Goal: Information Seeking & Learning: Find specific page/section

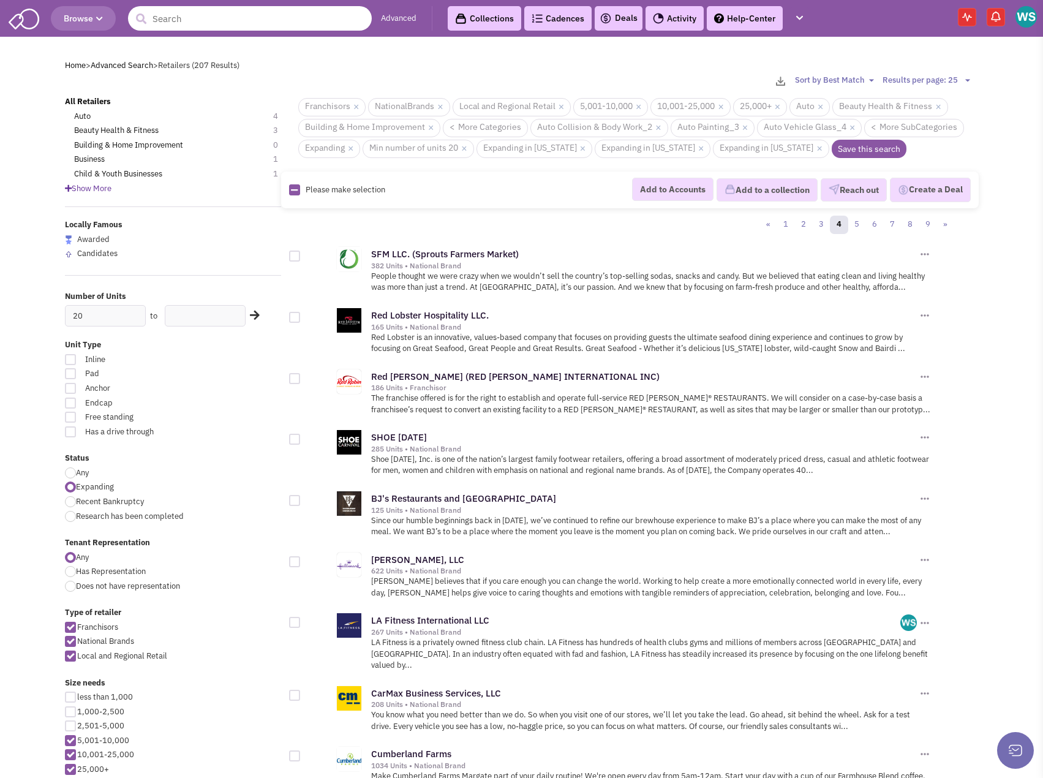
click at [240, 13] on input "text" at bounding box center [250, 18] width 244 height 25
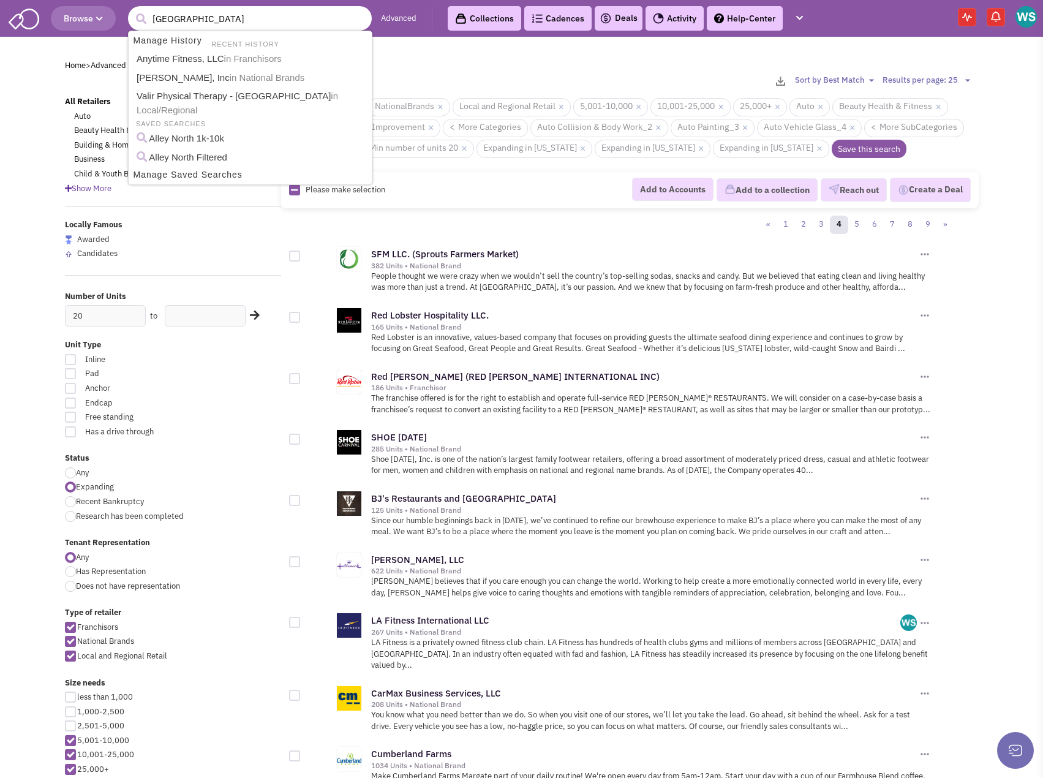
type input "[GEOGRAPHIC_DATA]"
click at [132, 10] on button "submit" at bounding box center [141, 19] width 18 height 18
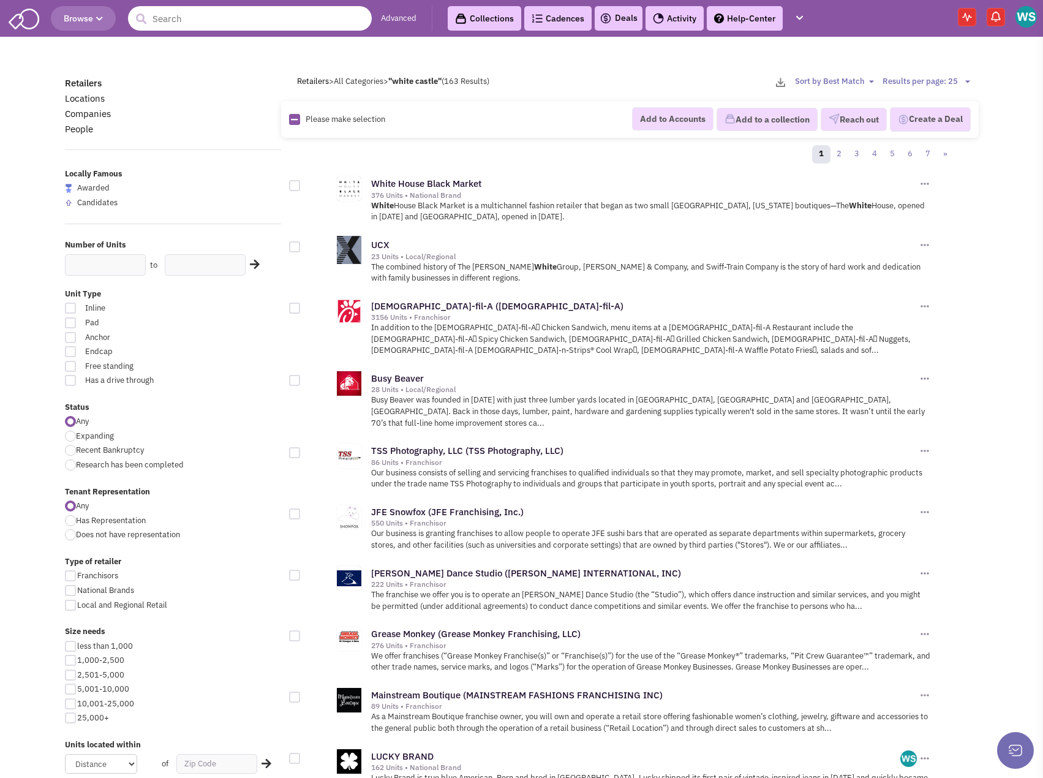
click at [201, 13] on input "text" at bounding box center [250, 18] width 244 height 25
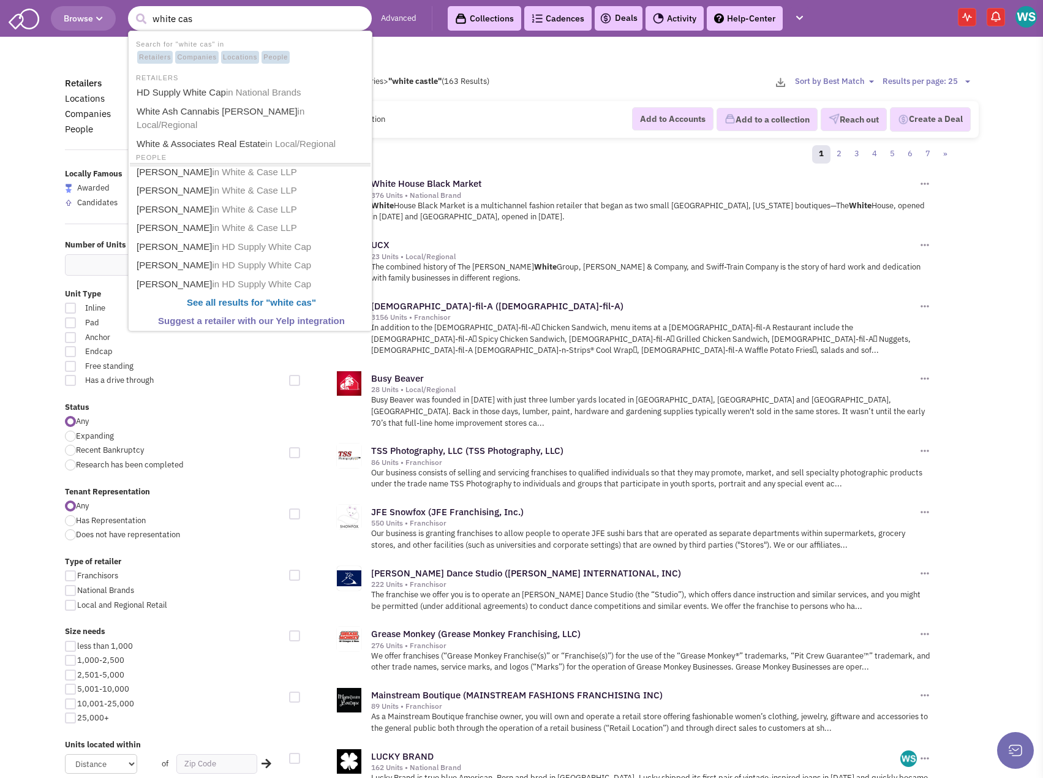
type input "white cas"
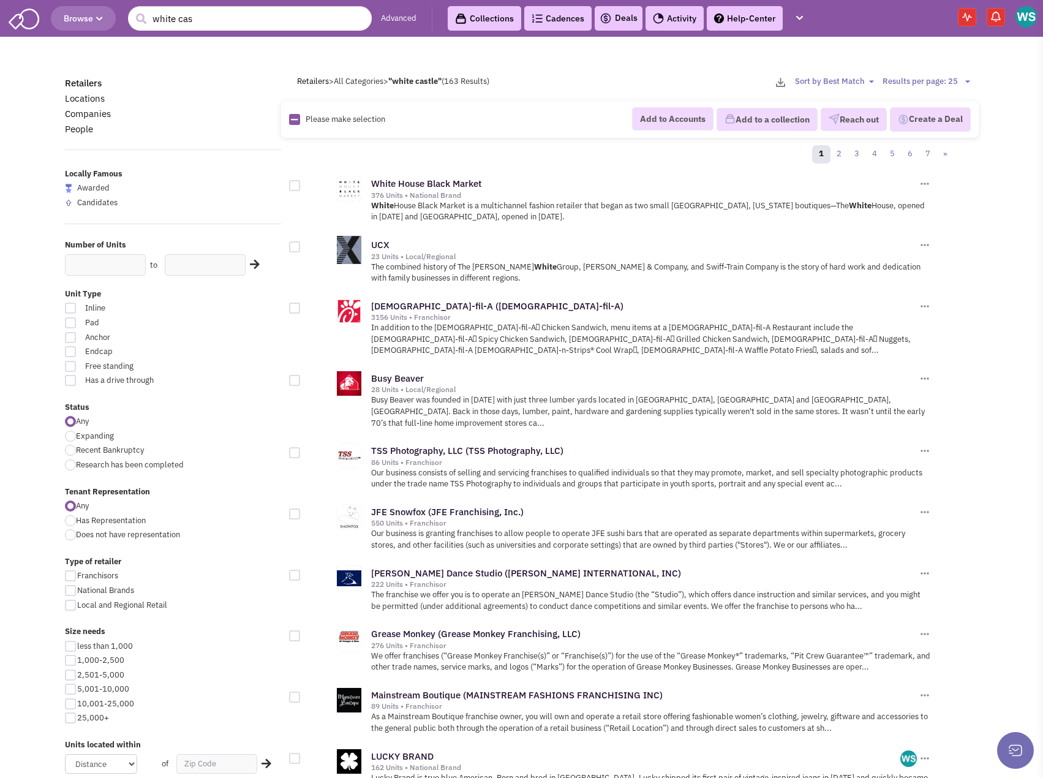
click at [442, 56] on div at bounding box center [522, 60] width 930 height 12
click at [78, 17] on span "Browse" at bounding box center [83, 18] width 39 height 11
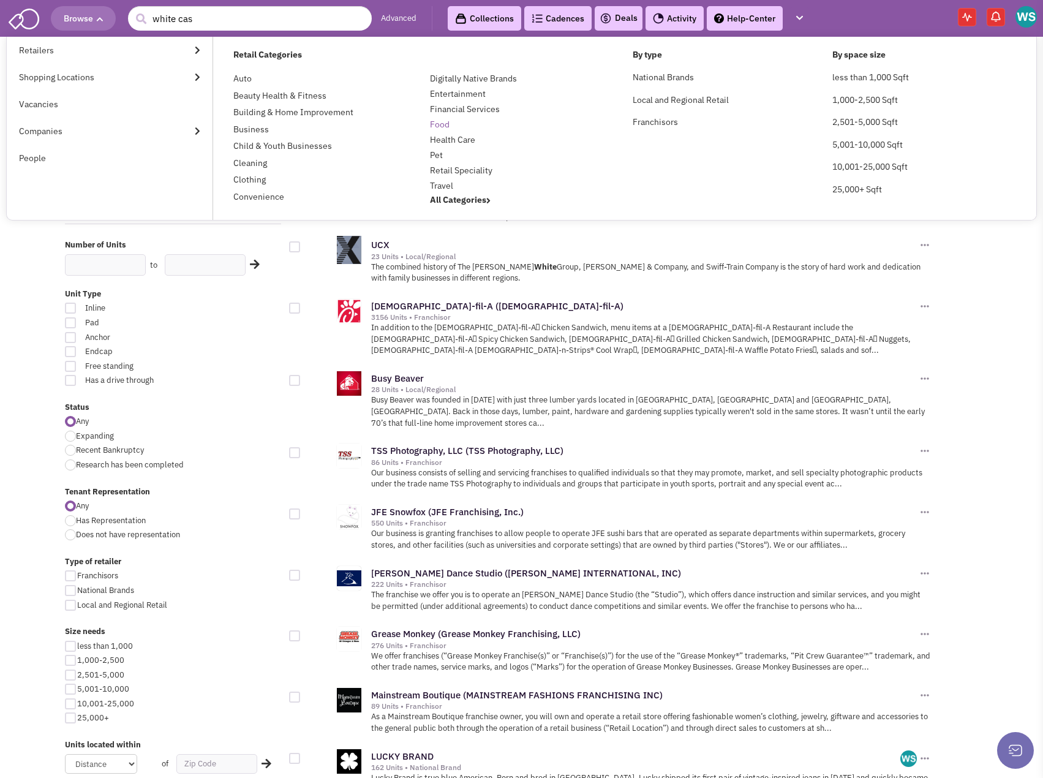
click at [441, 124] on link "Food" at bounding box center [440, 124] width 20 height 11
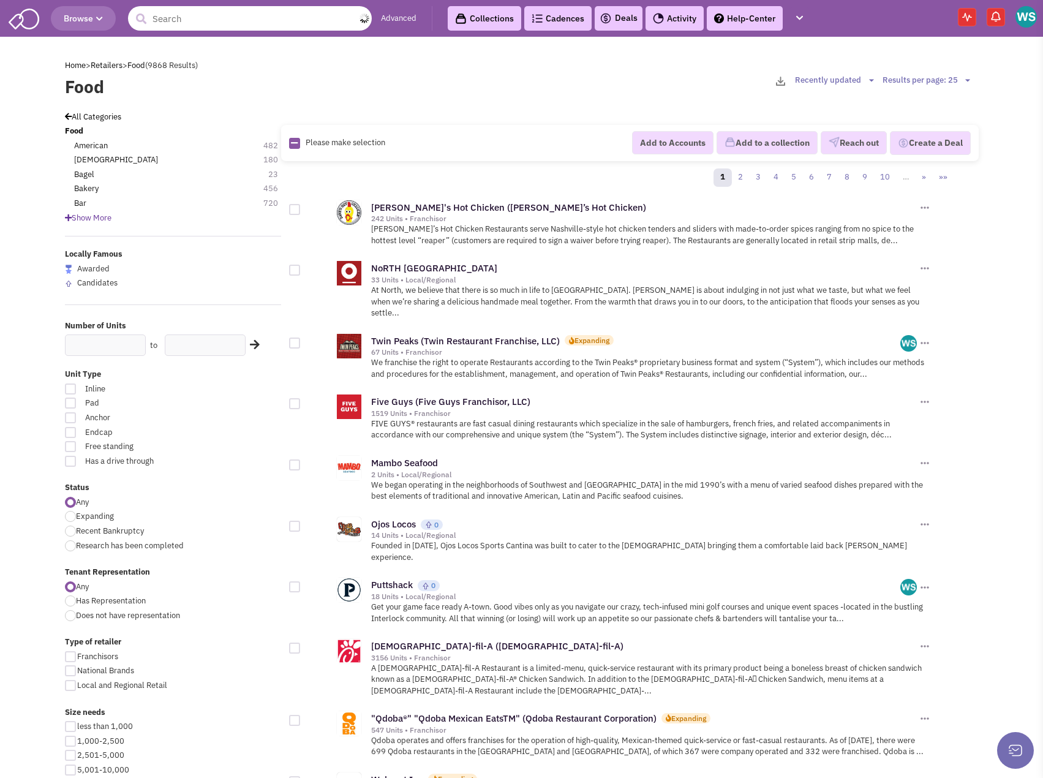
click at [259, 22] on input "text" at bounding box center [250, 18] width 244 height 25
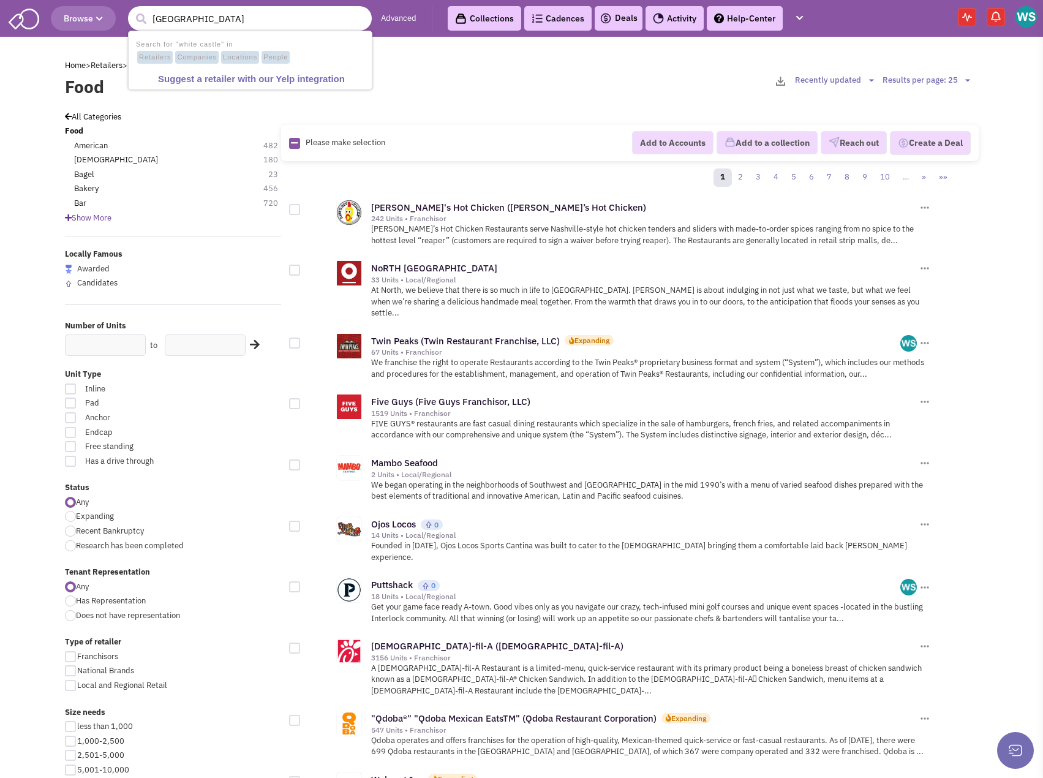
type input "white castle"
click at [132, 10] on button "submit" at bounding box center [141, 19] width 18 height 18
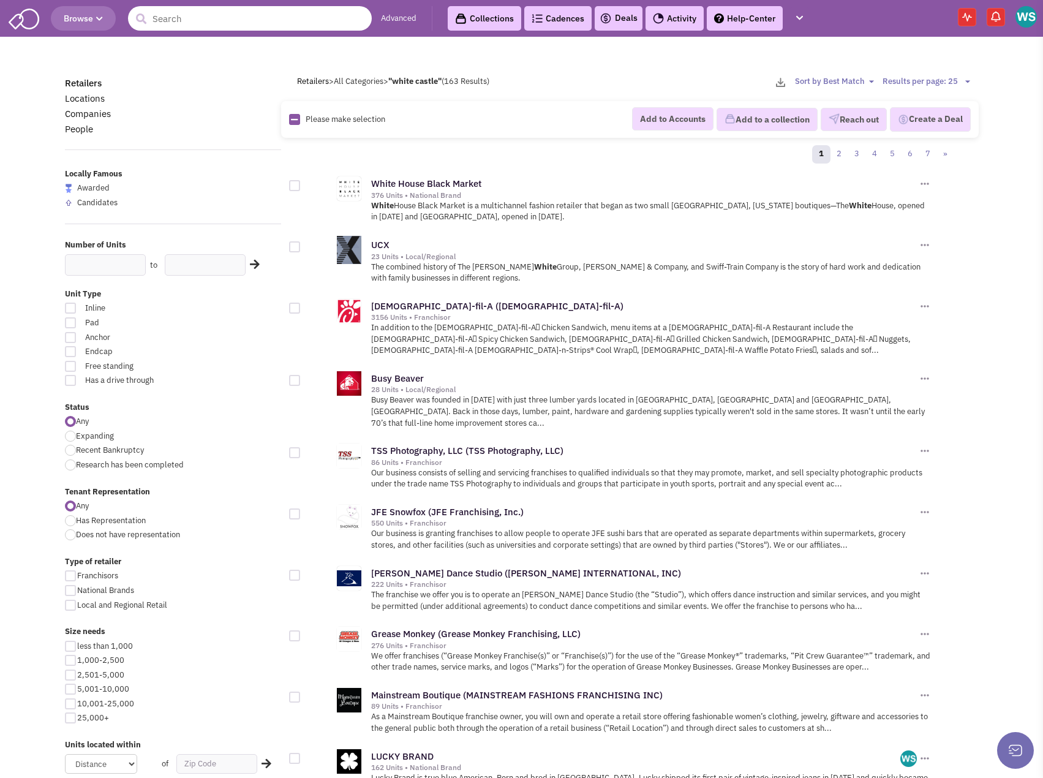
click at [173, 17] on input "text" at bounding box center [250, 18] width 244 height 25
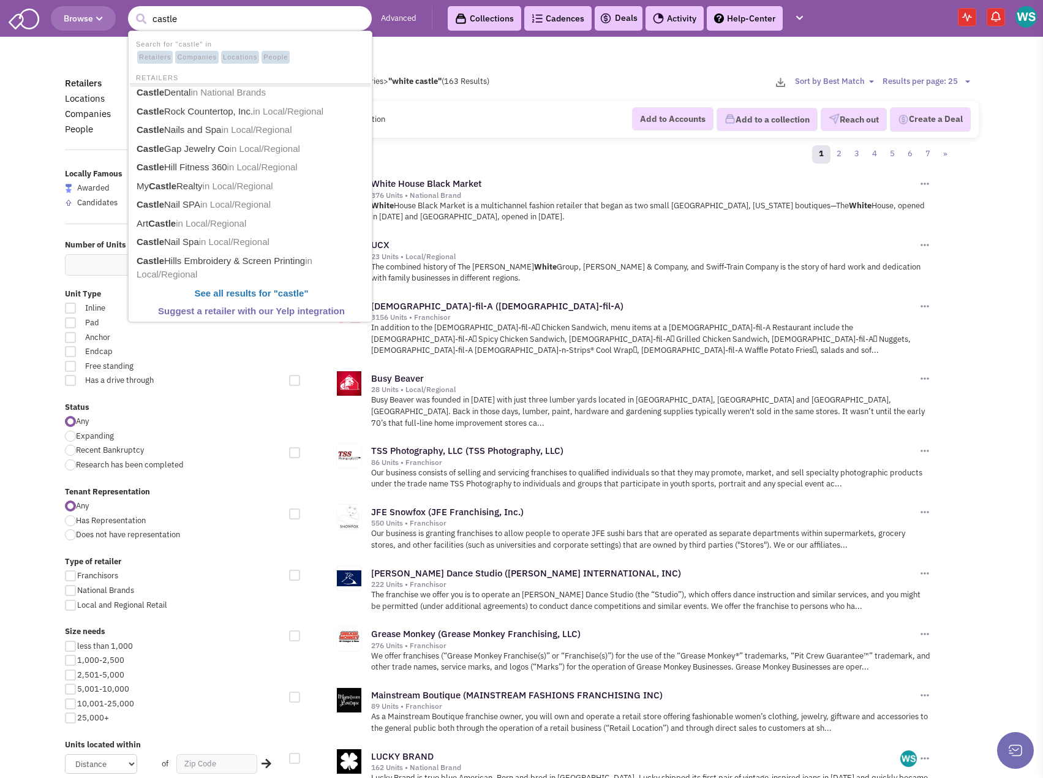
type input "castle"
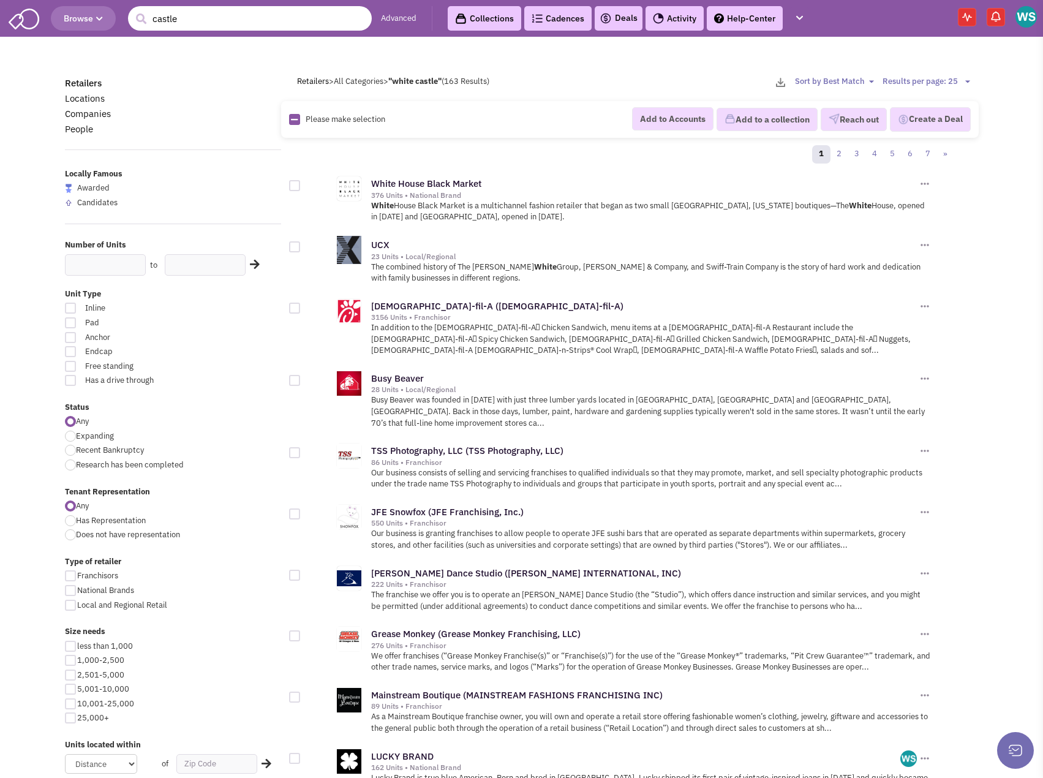
drag, startPoint x: 151, startPoint y: 16, endPoint x: 123, endPoint y: 18, distance: 28.9
click at [123, 18] on header "Browse 11 results are available, use up and down arrow keys to navigate. castle…" at bounding box center [521, 18] width 1043 height 37
click at [70, 61] on div at bounding box center [522, 60] width 930 height 12
click at [90, 99] on link "Locations" at bounding box center [85, 99] width 40 height 12
